Goal: Transaction & Acquisition: Purchase product/service

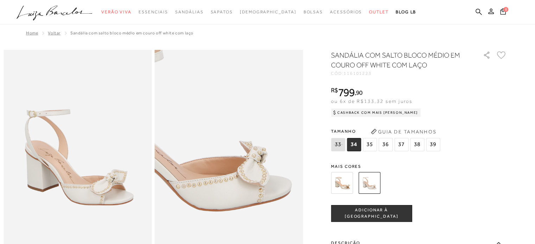
click at [280, 203] on img at bounding box center [179, 122] width 297 height 445
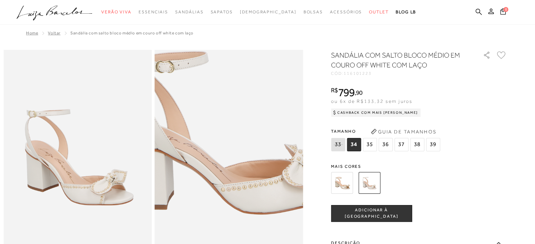
click at [235, 199] on img at bounding box center [224, 125] width 297 height 445
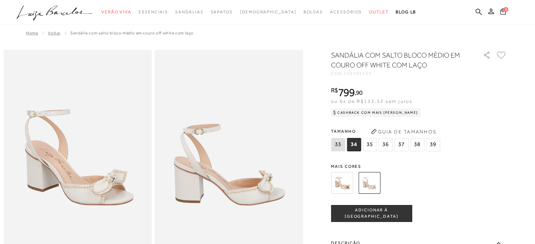
click at [81, 197] on img at bounding box center [78, 161] width 148 height 222
click at [228, 184] on img at bounding box center [229, 161] width 148 height 222
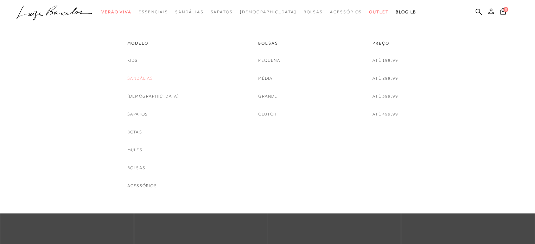
click at [153, 77] on link "Sandálias" at bounding box center [140, 78] width 26 height 7
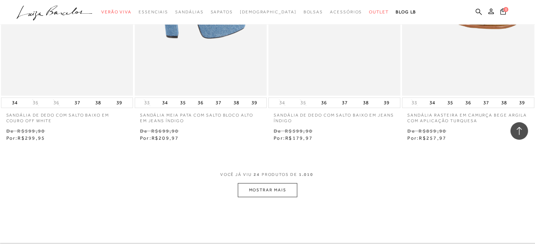
scroll to position [1442, 0]
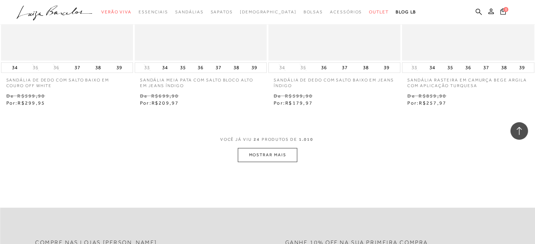
click at [252, 160] on button "MOSTRAR MAIS" at bounding box center [267, 155] width 59 height 14
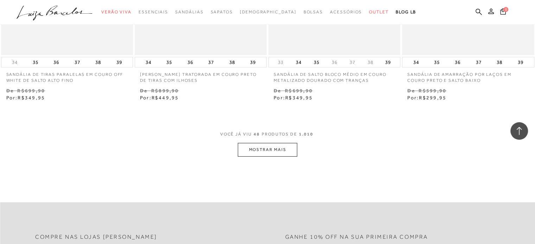
scroll to position [2990, 0]
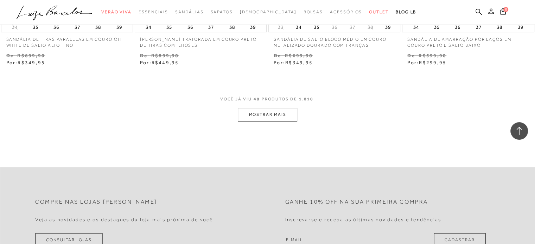
click at [253, 114] on button "MOSTRAR MAIS" at bounding box center [267, 115] width 59 height 14
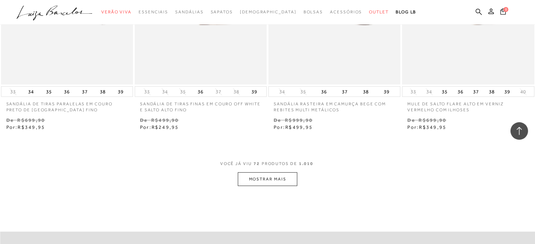
scroll to position [4502, 0]
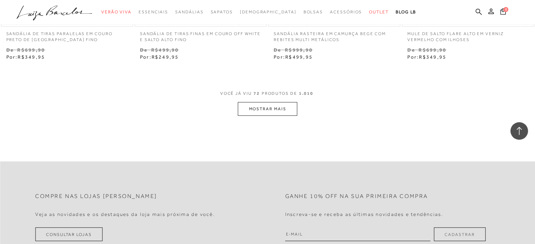
click at [260, 109] on button "MOSTRAR MAIS" at bounding box center [267, 109] width 59 height 14
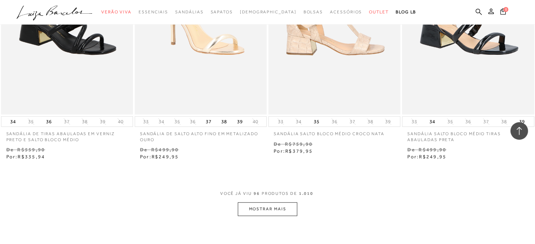
scroll to position [5980, 0]
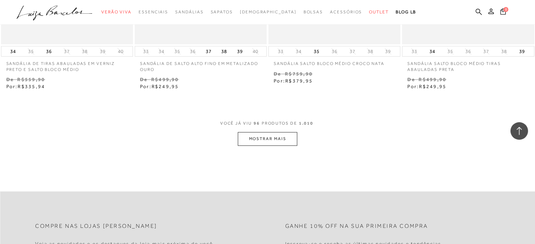
click at [292, 135] on button "MOSTRAR MAIS" at bounding box center [267, 139] width 59 height 14
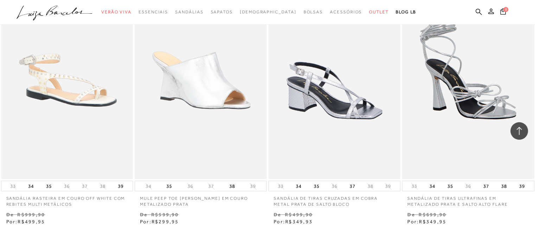
scroll to position [7422, 0]
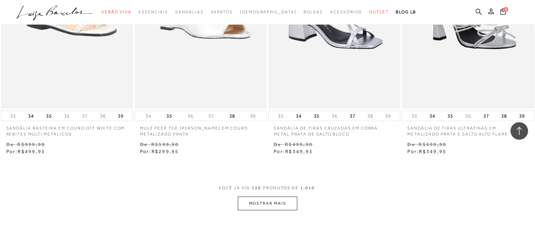
click at [250, 202] on button "MOSTRAR MAIS" at bounding box center [267, 204] width 59 height 14
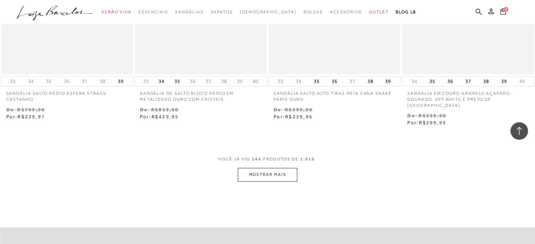
scroll to position [9005, 0]
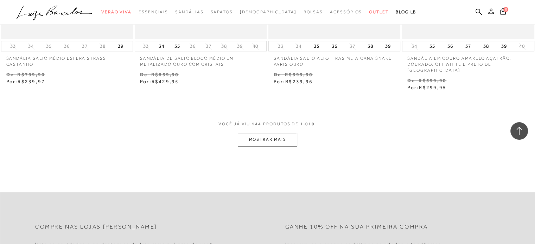
click at [260, 136] on button "MOSTRAR MAIS" at bounding box center [267, 140] width 59 height 14
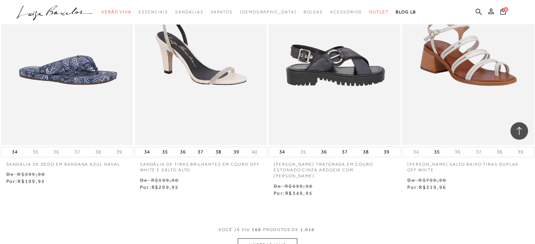
scroll to position [10517, 0]
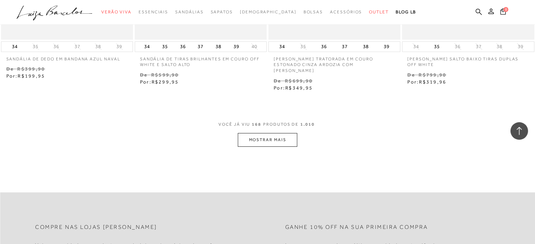
click at [286, 133] on button "MOSTRAR MAIS" at bounding box center [267, 140] width 59 height 14
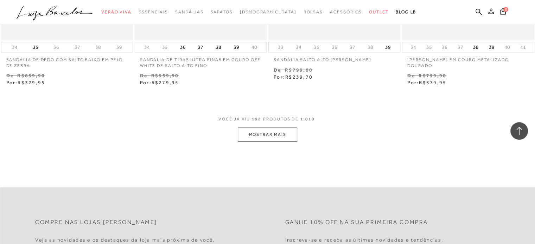
scroll to position [11994, 0]
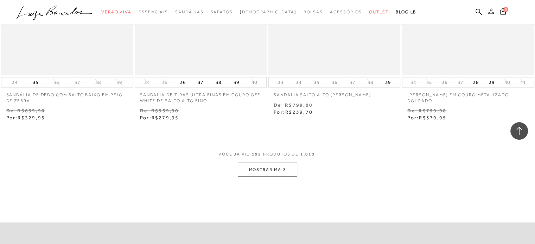
click at [288, 163] on button "MOSTRAR MAIS" at bounding box center [267, 170] width 59 height 14
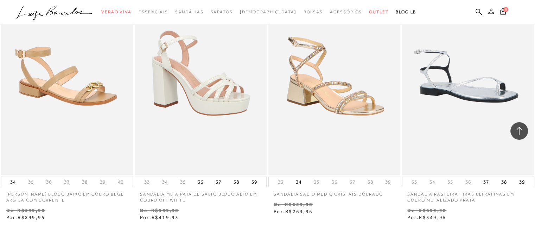
scroll to position [13472, 0]
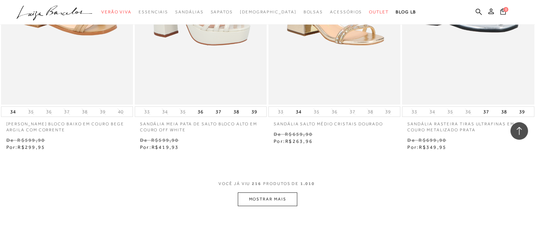
click at [277, 193] on button "MOSTRAR MAIS" at bounding box center [267, 200] width 59 height 14
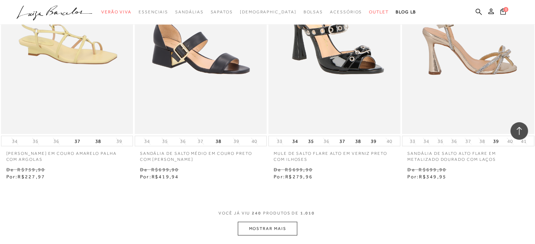
scroll to position [15019, 0]
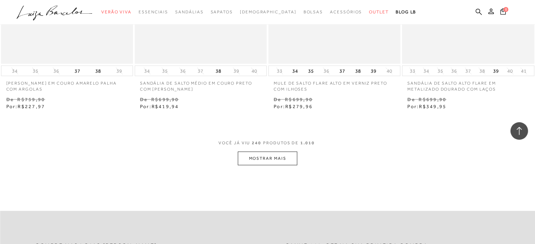
click at [280, 152] on button "MOSTRAR MAIS" at bounding box center [267, 159] width 59 height 14
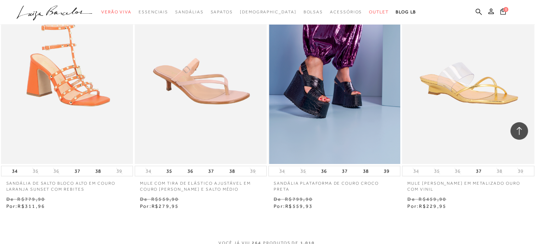
scroll to position [16497, 0]
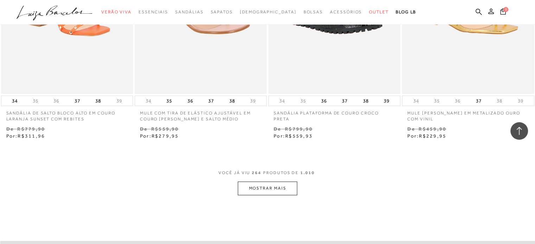
click at [265, 182] on button "MOSTRAR MAIS" at bounding box center [267, 189] width 59 height 14
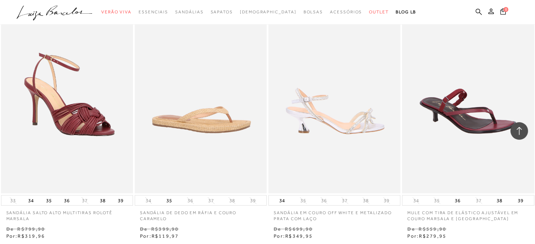
scroll to position [18009, 0]
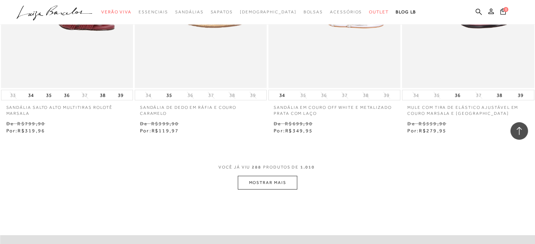
click at [293, 176] on button "MOSTRAR MAIS" at bounding box center [267, 183] width 59 height 14
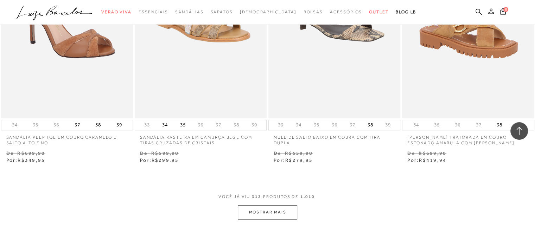
scroll to position [19522, 0]
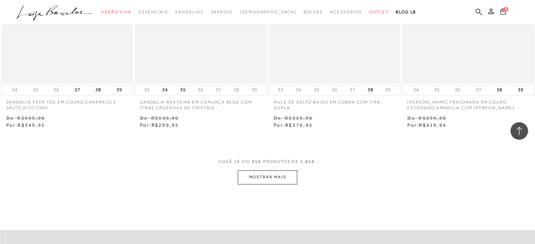
click at [286, 171] on button "MOSTRAR MAIS" at bounding box center [267, 178] width 59 height 14
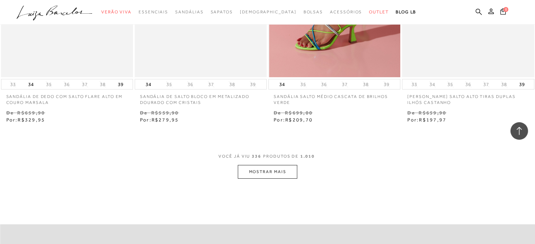
scroll to position [21069, 0]
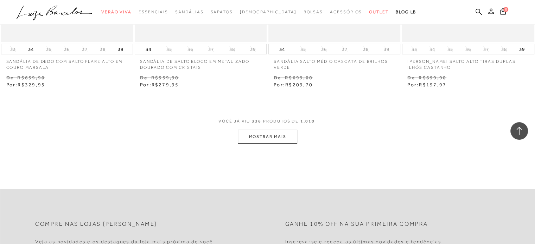
click at [281, 130] on button "MOSTRAR MAIS" at bounding box center [267, 137] width 59 height 14
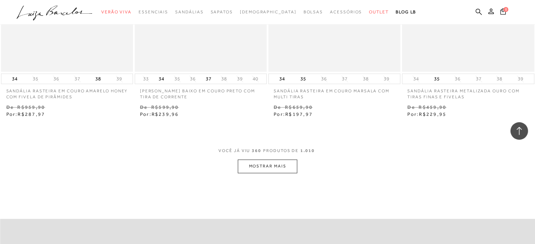
scroll to position [22617, 0]
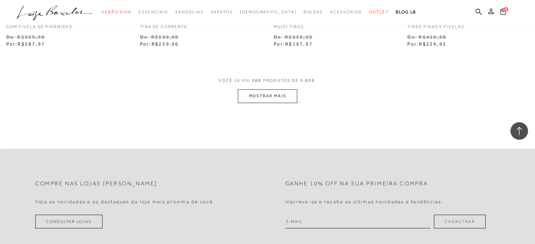
click at [286, 89] on button "MOSTRAR MAIS" at bounding box center [267, 96] width 59 height 14
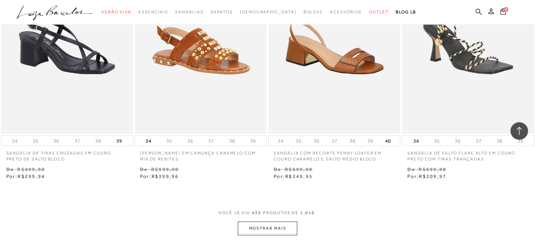
scroll to position [27146, 0]
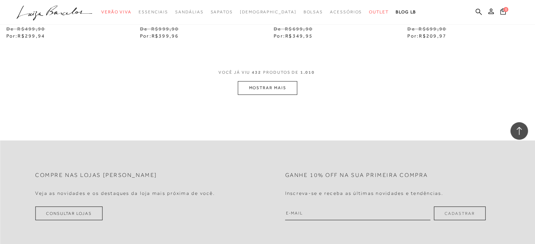
click at [267, 69] on span "VOCÊ JÁ VIU 432 PRODUTOS DE 1.010" at bounding box center [267, 75] width 98 height 13
click at [267, 81] on button "MOSTRAR MAIS" at bounding box center [267, 88] width 59 height 14
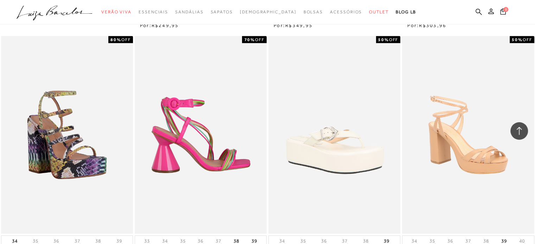
scroll to position [28588, 0]
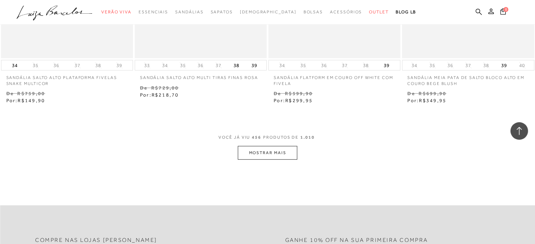
click at [256, 146] on button "MOSTRAR MAIS" at bounding box center [267, 153] width 59 height 14
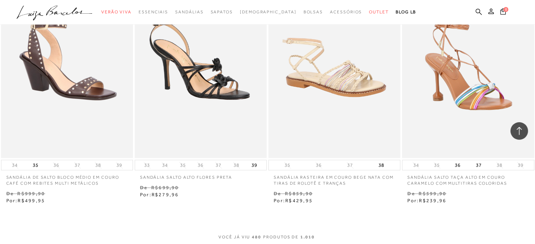
scroll to position [30066, 0]
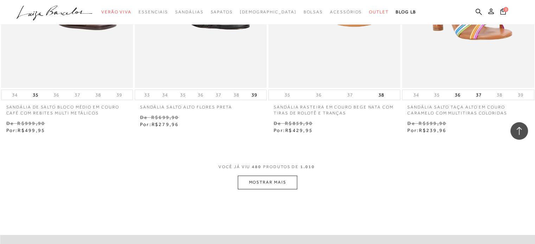
click at [274, 176] on button "MOSTRAR MAIS" at bounding box center [267, 183] width 59 height 14
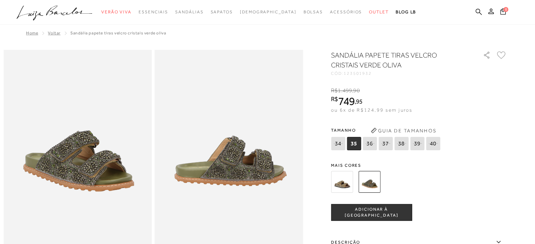
scroll to position [35, 0]
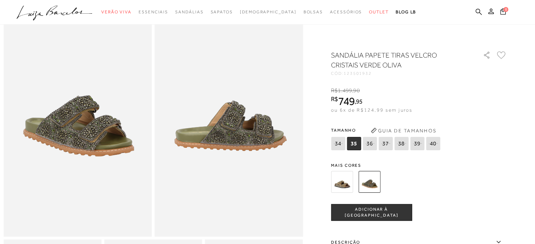
click at [339, 187] on img at bounding box center [342, 182] width 22 height 22
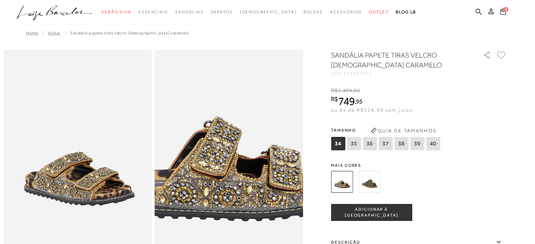
click at [246, 192] on img at bounding box center [213, 132] width 297 height 445
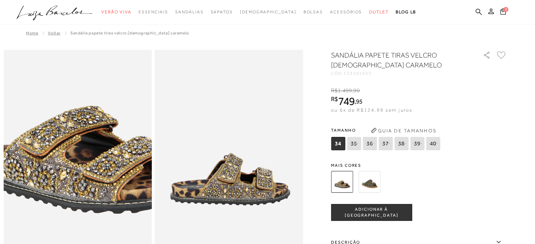
click at [66, 199] on img at bounding box center [88, 124] width 297 height 445
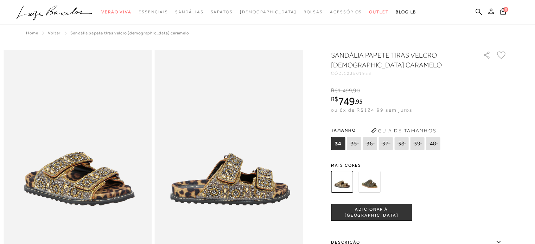
click at [372, 190] on img at bounding box center [369, 182] width 22 height 22
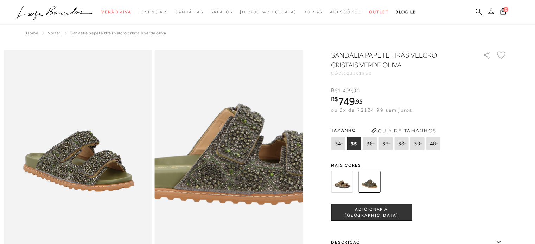
click at [228, 170] on img at bounding box center [231, 154] width 297 height 445
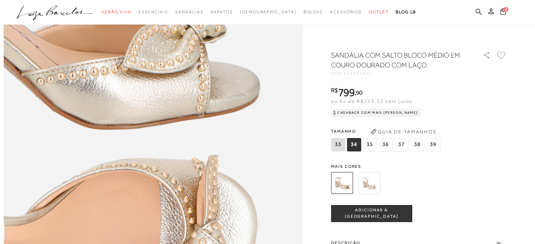
scroll to position [633, 0]
